Goal: Task Accomplishment & Management: Complete application form

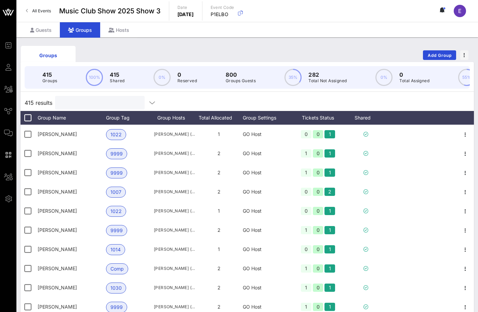
click at [81, 99] on input "text" at bounding box center [99, 102] width 80 height 9
click at [424, 56] on button "Add Group" at bounding box center [439, 55] width 33 height 10
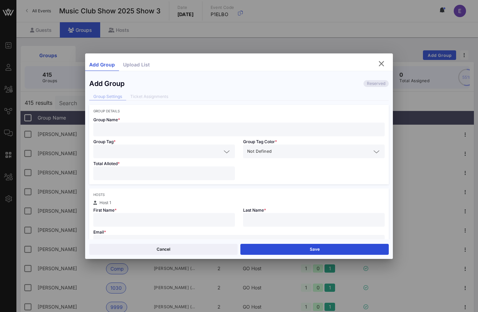
click at [257, 136] on div at bounding box center [239, 130] width 283 height 14
type input "[PERSON_NAME]"
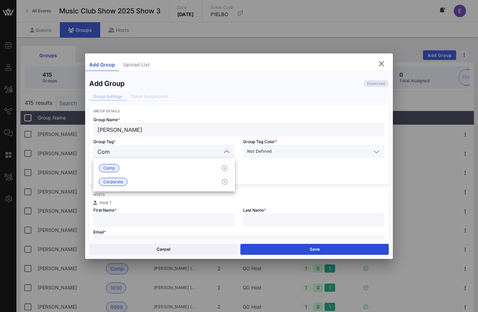
type input "Comp"
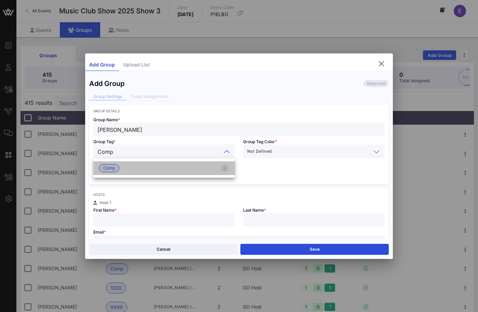
click at [184, 165] on div "Comp" at bounding box center [164, 168] width 142 height 14
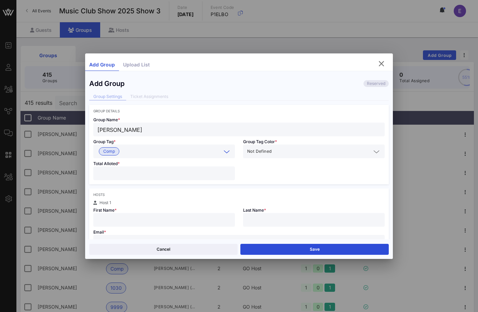
click at [165, 171] on input "number" at bounding box center [164, 173] width 133 height 9
type input "*"
type input "[PERSON_NAME]"
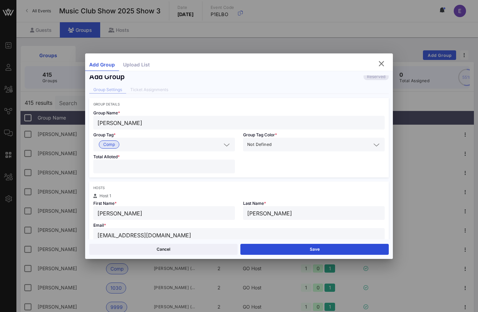
type input "[EMAIL_ADDRESS][DOMAIN_NAME]"
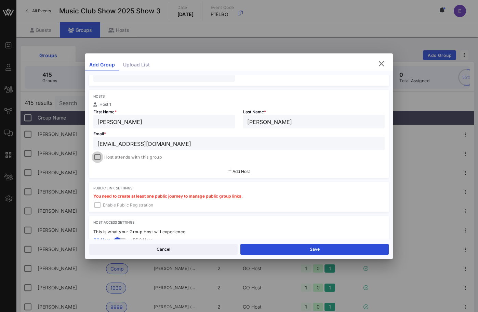
click at [99, 156] on div at bounding box center [98, 157] width 10 height 10
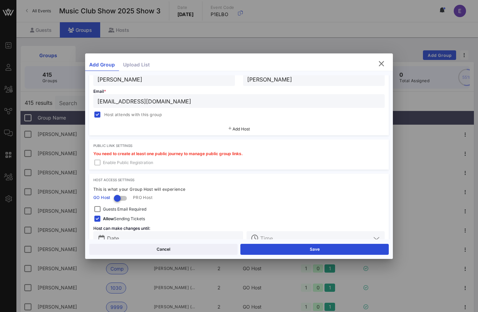
scroll to position [157, 0]
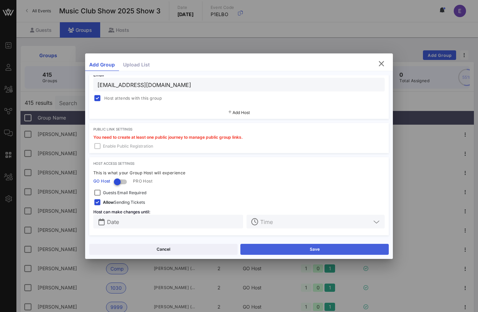
click at [262, 247] on button "Save" at bounding box center [315, 249] width 149 height 11
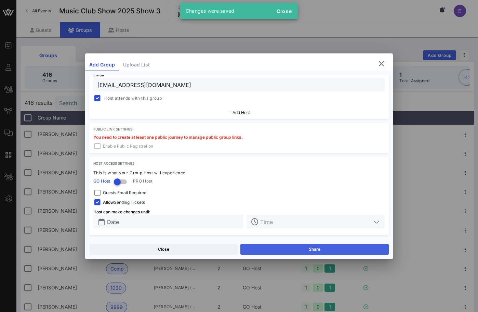
click at [276, 247] on button "Share" at bounding box center [315, 249] width 149 height 11
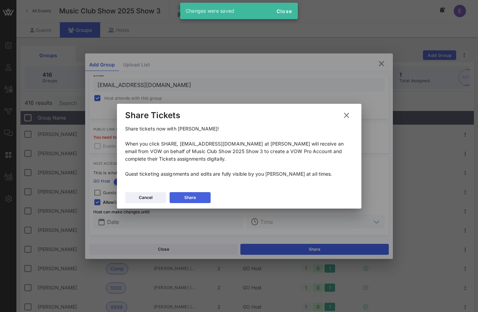
click at [201, 197] on button "Share" at bounding box center [190, 197] width 41 height 11
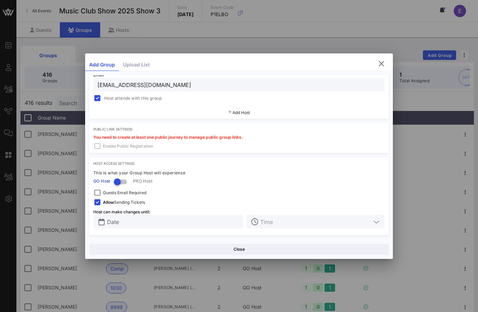
click at [374, 65] on div "Add Group Upload List" at bounding box center [239, 65] width 308 height 12
click at [380, 65] on icon "button" at bounding box center [382, 64] width 8 height 8
